Goal: Navigation & Orientation: Understand site structure

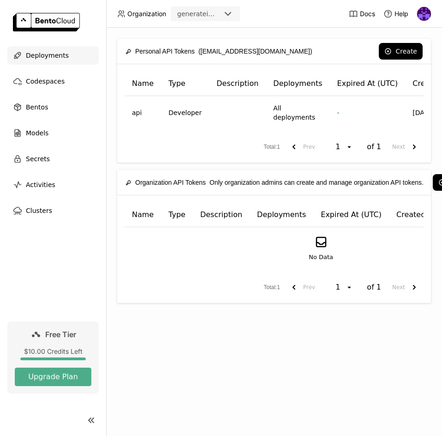
click at [52, 54] on span "Deployments" at bounding box center [47, 55] width 43 height 11
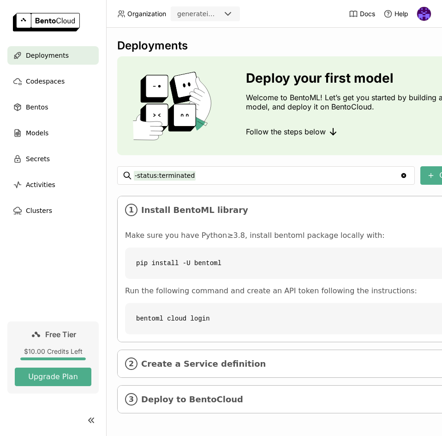
scroll to position [9, 0]
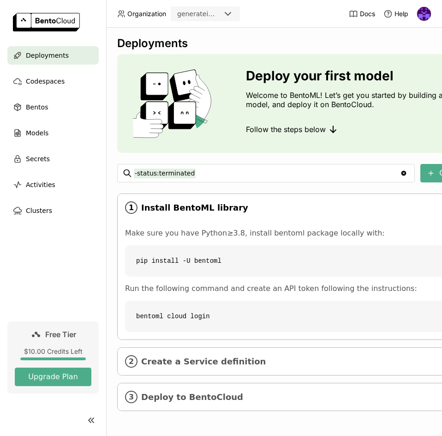
click at [207, 203] on span "Install BentoML library" at bounding box center [348, 208] width 415 height 10
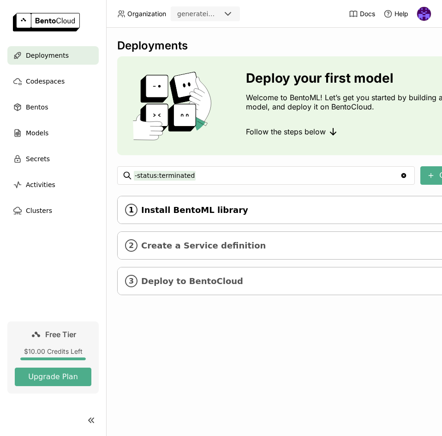
scroll to position [0, 0]
click at [204, 241] on span "Create a Service definition" at bounding box center [348, 246] width 415 height 10
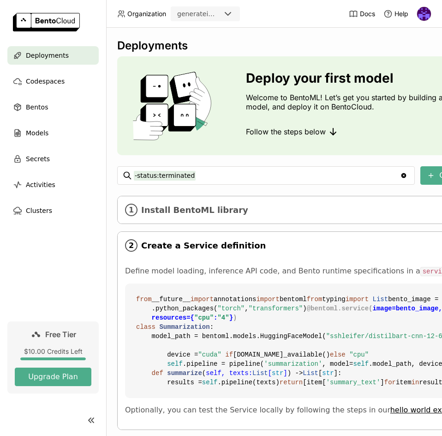
click at [204, 241] on span "Create a Service definition" at bounding box center [348, 246] width 415 height 10
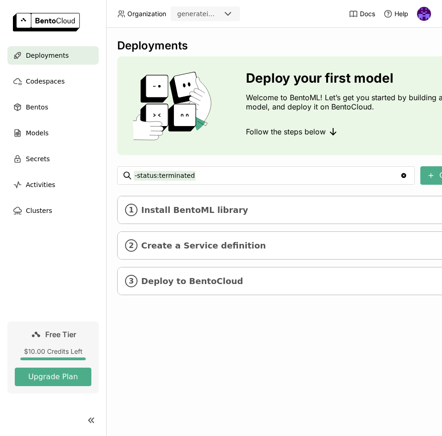
click at [215, 333] on div "Deployments Deploy your first model Welcome to BentoML! Let’s get you started b…" at bounding box center [274, 232] width 336 height 408
click at [220, 325] on div "Deployments Deploy your first model Welcome to BentoML! Let’s get you started b…" at bounding box center [274, 232] width 336 height 408
click at [63, 59] on span "Deployments" at bounding box center [47, 55] width 43 height 11
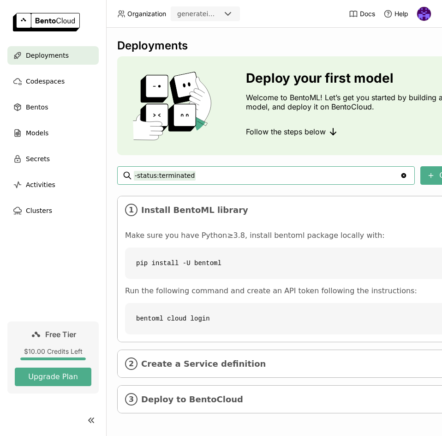
scroll to position [9, 0]
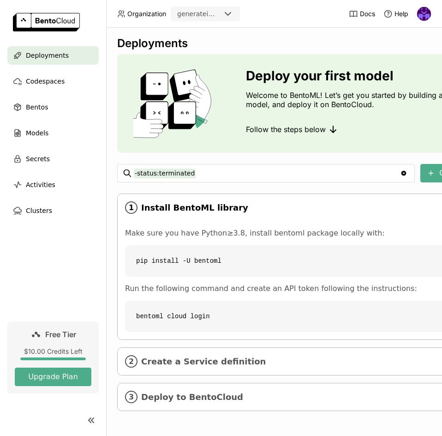
click at [203, 194] on div "1 Install BentoML library" at bounding box center [348, 207] width 461 height 27
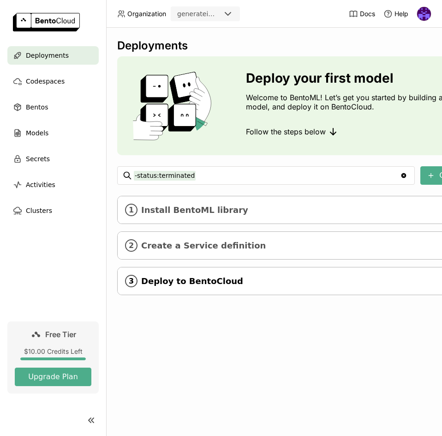
click at [164, 288] on div "3 Deploy to BentoCloud" at bounding box center [348, 280] width 461 height 27
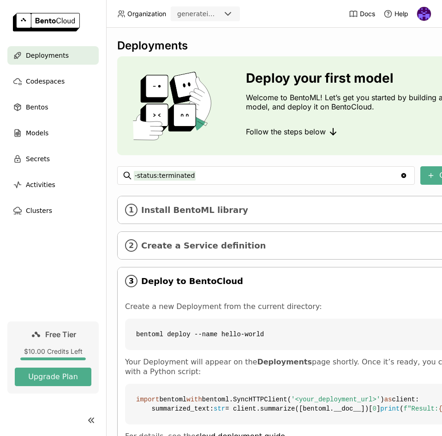
click at [164, 288] on div "3 Deploy to BentoCloud" at bounding box center [348, 280] width 461 height 27
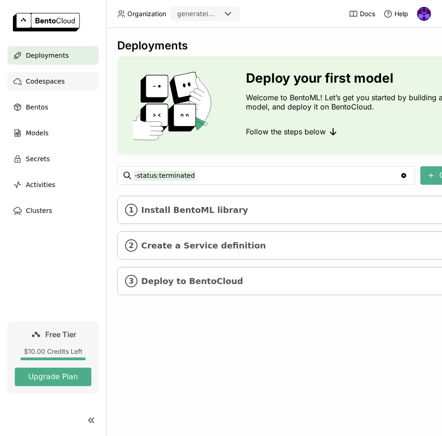
click at [48, 82] on span "Codespaces" at bounding box center [45, 81] width 39 height 11
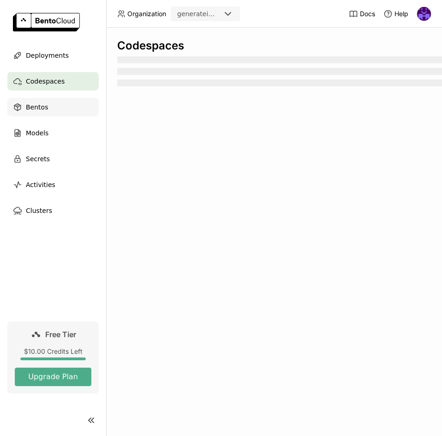
click at [51, 105] on div "Bentos" at bounding box center [52, 107] width 91 height 18
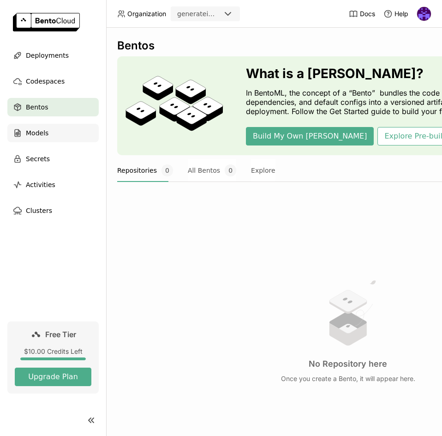
click at [52, 135] on div "Models" at bounding box center [52, 133] width 91 height 18
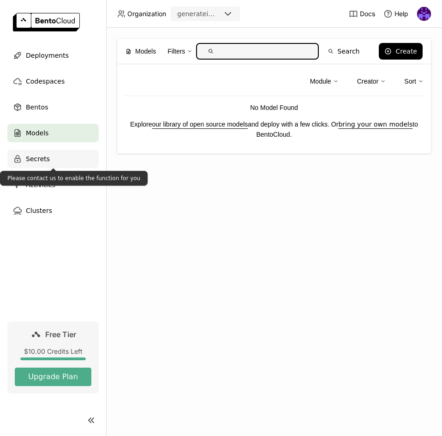
click at [51, 158] on div "Secrets" at bounding box center [52, 159] width 91 height 18
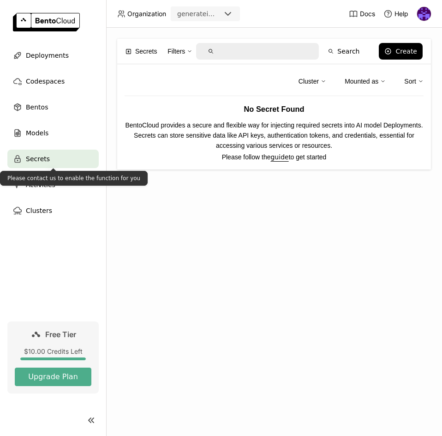
click at [51, 158] on div "Secrets" at bounding box center [52, 159] width 91 height 18
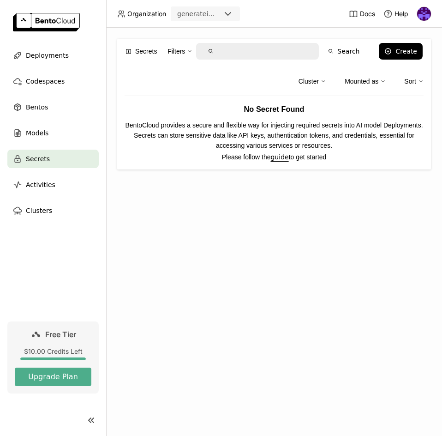
click at [145, 216] on div "Secrets Filters Search Create Cluster Mounted as Sort No Secret Found BentoClou…" at bounding box center [274, 232] width 336 height 408
click at [160, 252] on div "Secrets Filters Search Create Cluster Mounted as Sort No Secret Found BentoClou…" at bounding box center [274, 232] width 336 height 408
click at [56, 59] on span "Deployments" at bounding box center [47, 55] width 43 height 11
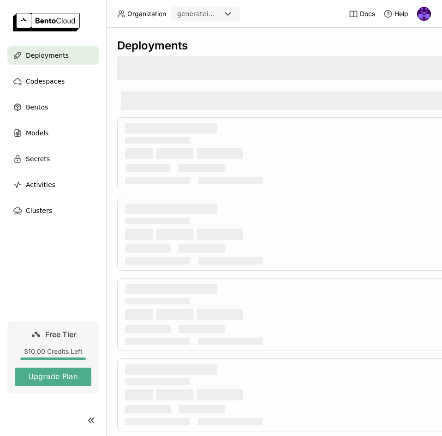
click at [109, 97] on div "Deployments" at bounding box center [274, 232] width 336 height 408
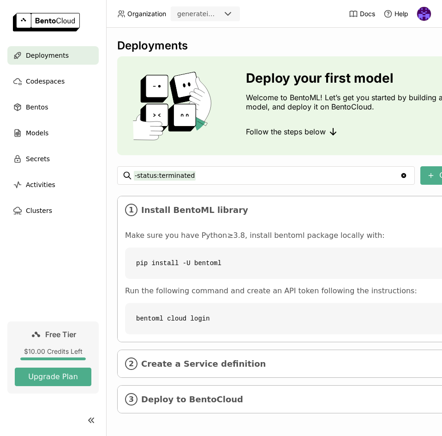
click at [113, 217] on div "Deployments Deploy your first model Welcome to BentoML! Let’s get you started b…" at bounding box center [274, 232] width 336 height 408
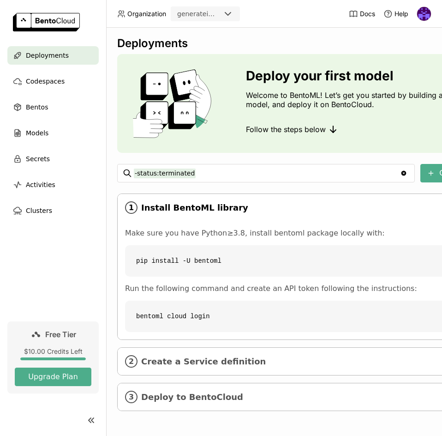
click at [169, 206] on span "Install BentoML library" at bounding box center [348, 208] width 415 height 10
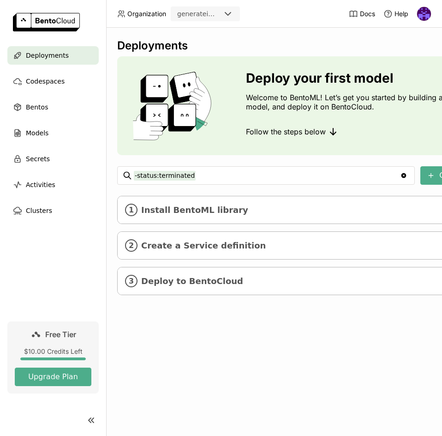
click at [189, 373] on div "Deployments Deploy your first model Welcome to BentoML! Let’s get you started b…" at bounding box center [274, 232] width 336 height 408
click at [188, 388] on div "Deployments Deploy your first model Welcome to BentoML! Let’s get you started b…" at bounding box center [274, 232] width 336 height 408
click at [168, 341] on div "Deployments Deploy your first model Welcome to BentoML! Let’s get you started b…" at bounding box center [274, 232] width 336 height 408
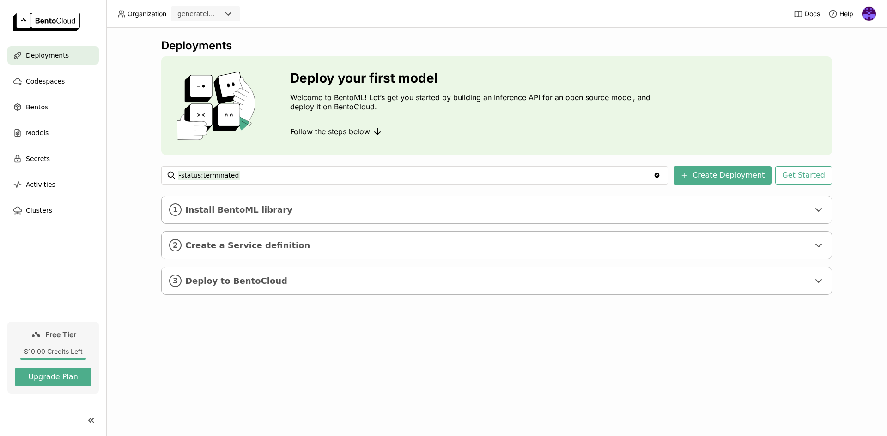
click at [442, 189] on div "Deployments Deploy your first model Welcome to BentoML! Let’s get you started b…" at bounding box center [496, 232] width 781 height 409
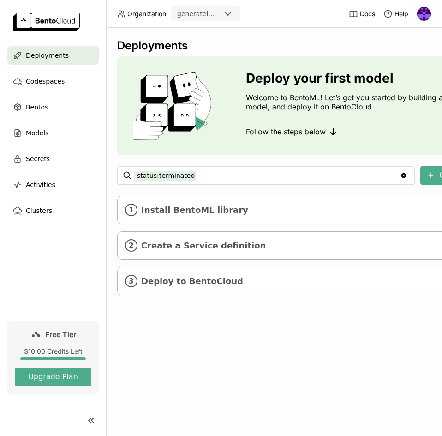
click at [165, 345] on div "Deployments Deploy your first model Welcome to BentoML! Let’s get you started b…" at bounding box center [274, 232] width 336 height 408
click at [216, 337] on div "Deployments Deploy your first model Welcome to BentoML! Let’s get you started b…" at bounding box center [274, 232] width 336 height 408
click at [59, 282] on nav "Deployments Codespaces Bentos Models Secrets Activities Clusters" at bounding box center [53, 183] width 106 height 275
click at [46, 82] on span "Codespaces" at bounding box center [45, 81] width 39 height 11
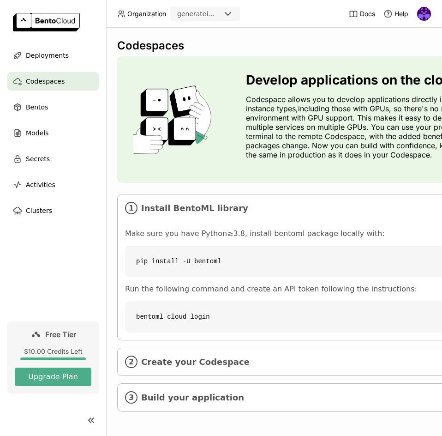
scroll to position [7, 0]
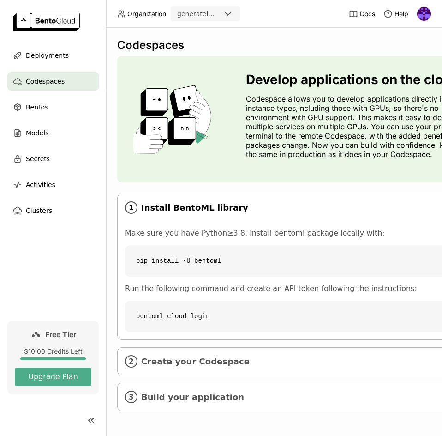
click at [171, 206] on span "Install BentoML library" at bounding box center [348, 208] width 415 height 10
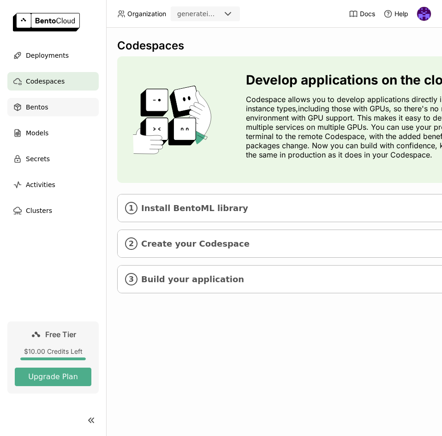
click at [59, 108] on div "Bentos" at bounding box center [52, 107] width 91 height 18
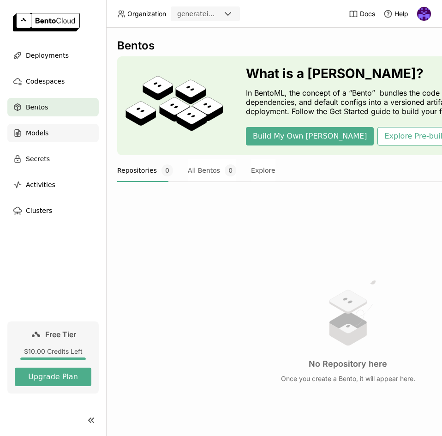
click at [48, 138] on div "Models" at bounding box center [52, 133] width 91 height 18
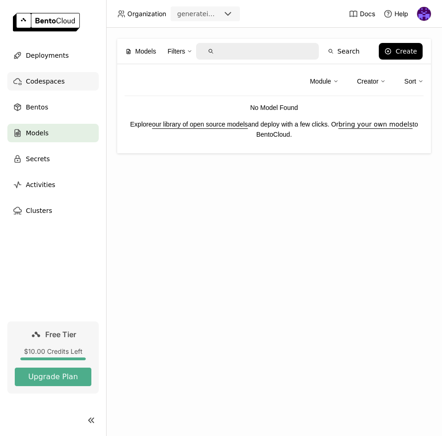
click at [48, 80] on span "Codespaces" at bounding box center [45, 81] width 39 height 11
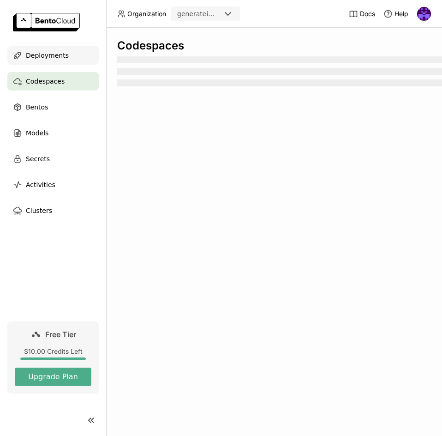
click at [45, 48] on div "Deployments" at bounding box center [52, 55] width 91 height 18
